Goal: Transaction & Acquisition: Purchase product/service

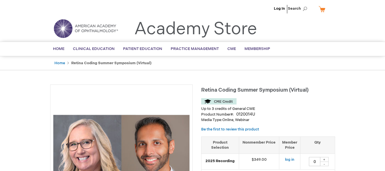
type input "0"
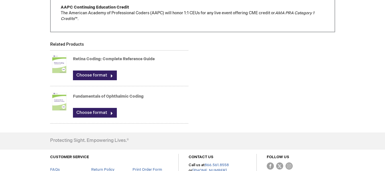
scroll to position [464, 0]
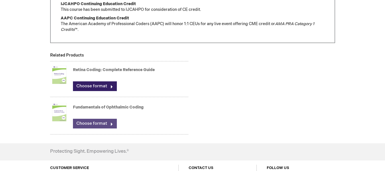
click at [109, 119] on link "Choose format" at bounding box center [95, 124] width 44 height 10
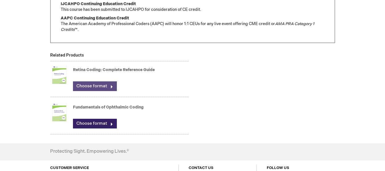
click at [104, 81] on link "Choose format" at bounding box center [95, 86] width 44 height 10
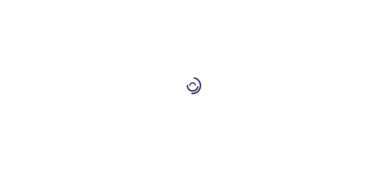
type input "0"
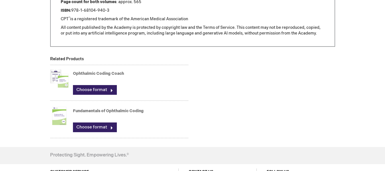
scroll to position [484, 0]
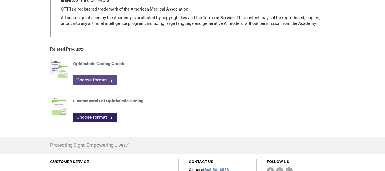
click at [111, 81] on link "Choose format" at bounding box center [95, 80] width 44 height 10
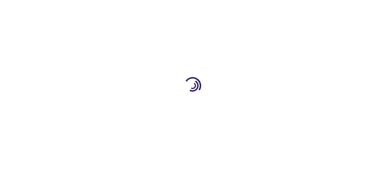
type input "0"
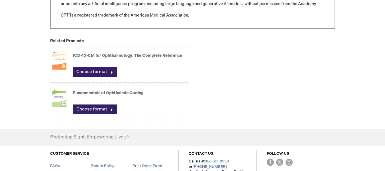
scroll to position [655, 0]
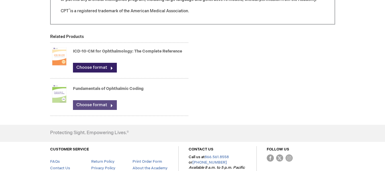
click at [112, 105] on link "Choose format" at bounding box center [95, 105] width 44 height 10
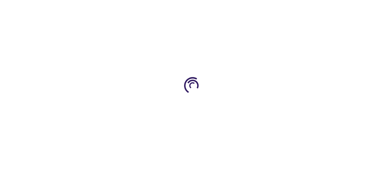
type input "0"
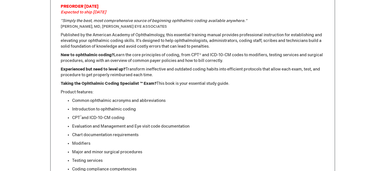
scroll to position [313, 0]
